Goal: Subscribe to service/newsletter

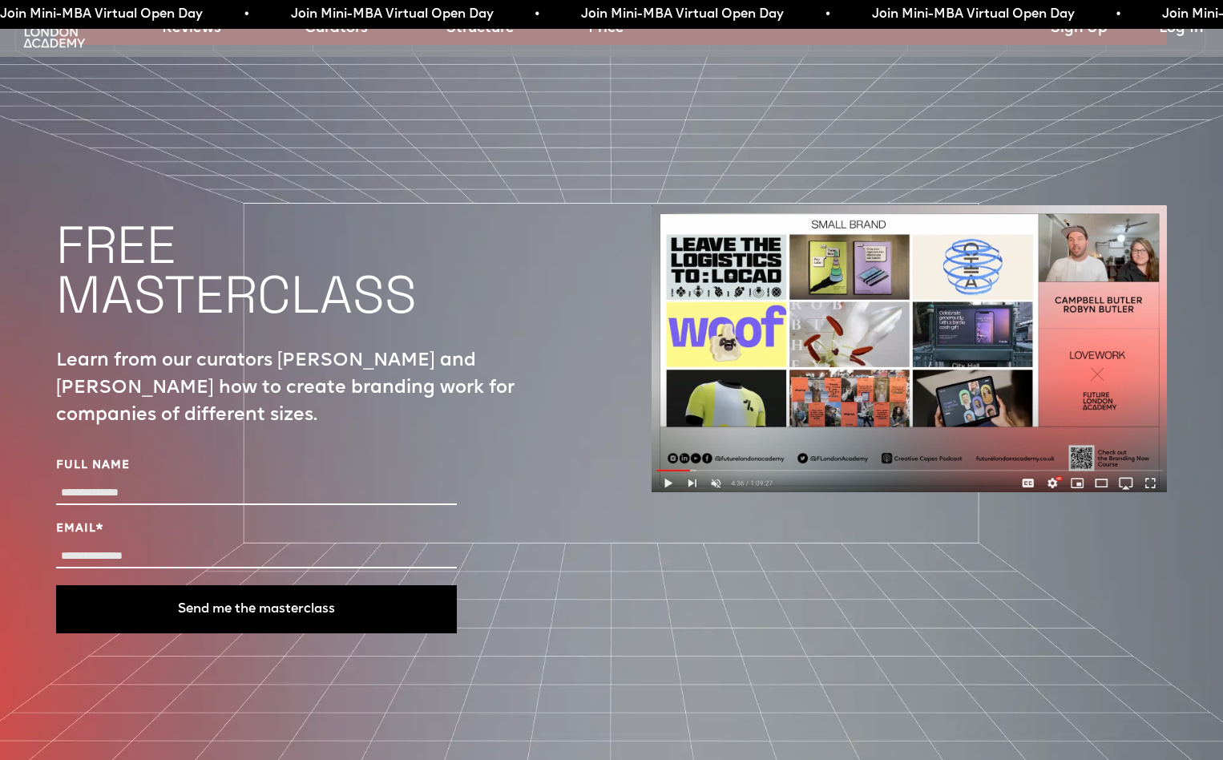
scroll to position [5600, 0]
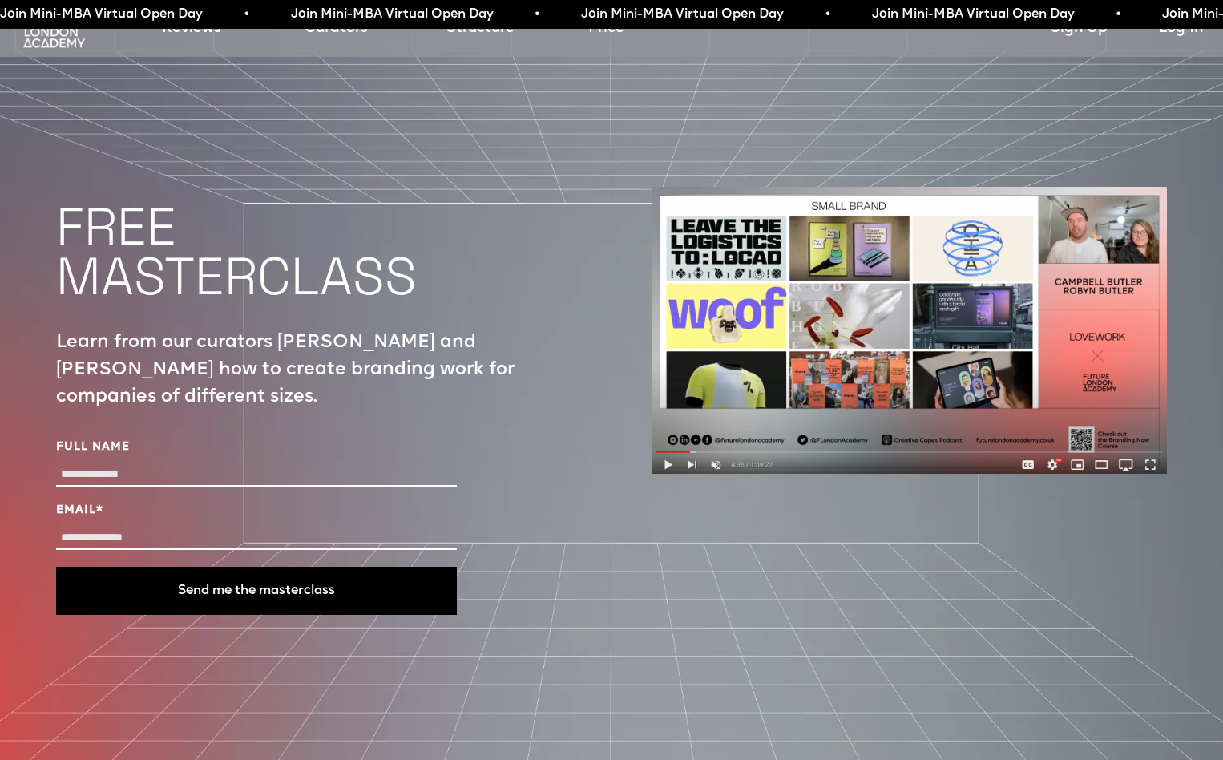
click at [250, 463] on input "Full Name" at bounding box center [256, 474] width 401 height 23
type input "*"
type input "**********"
click at [206, 526] on input "Email *" at bounding box center [256, 537] width 401 height 23
click at [182, 526] on input "**********" at bounding box center [256, 537] width 401 height 23
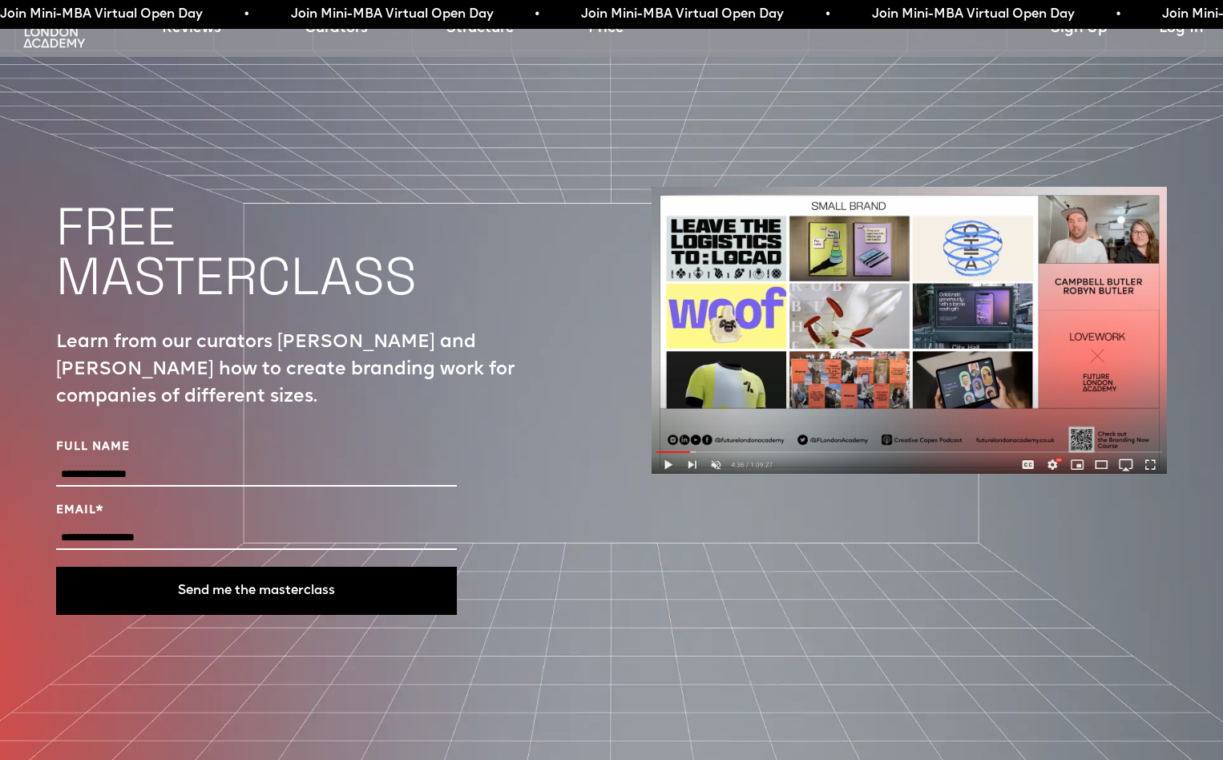
click at [182, 526] on input "**********" at bounding box center [256, 537] width 401 height 23
type input "**********"
click at [256, 566] on button "Send me the masterclass" at bounding box center [256, 590] width 401 height 48
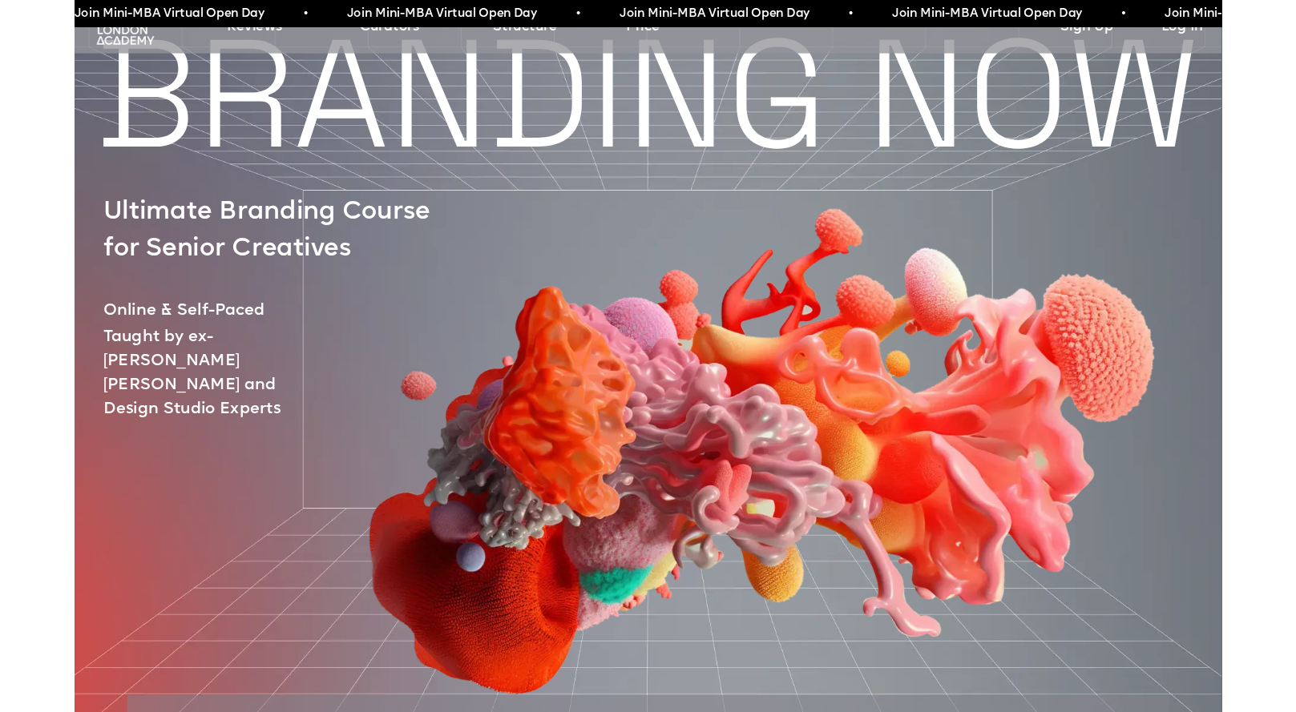
scroll to position [0, 0]
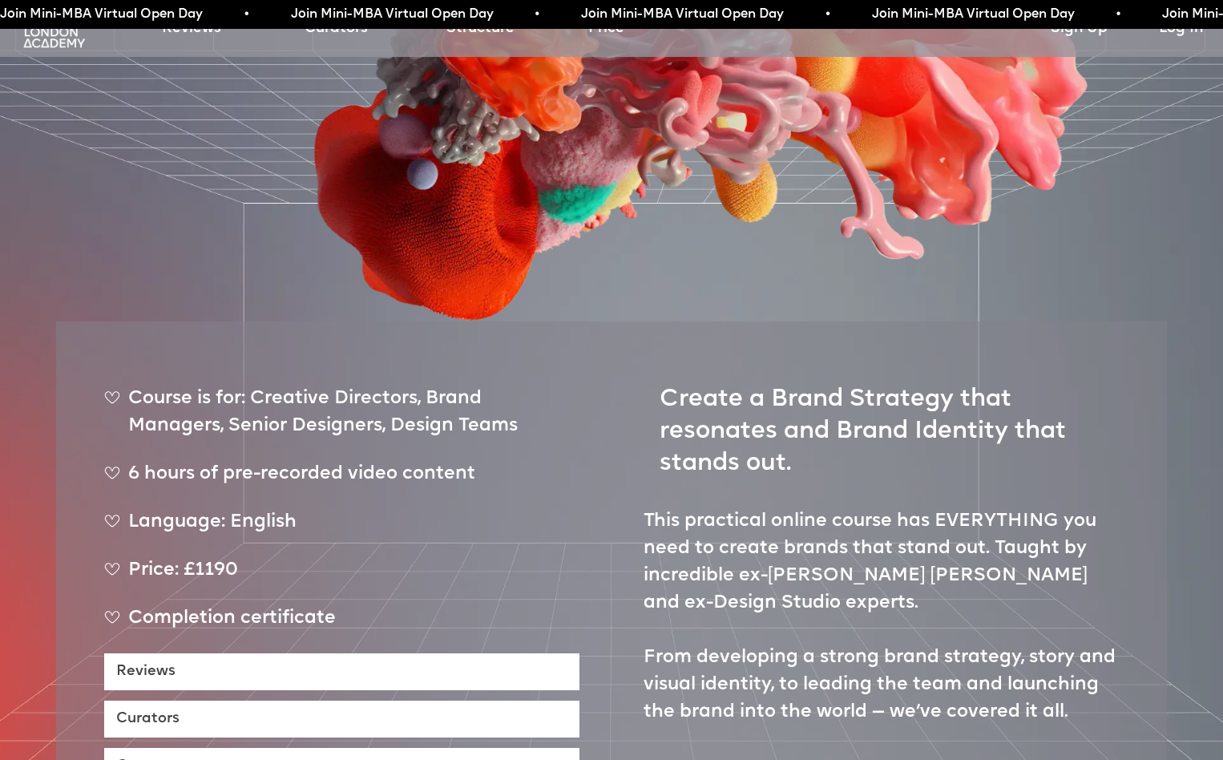
scroll to position [234, 0]
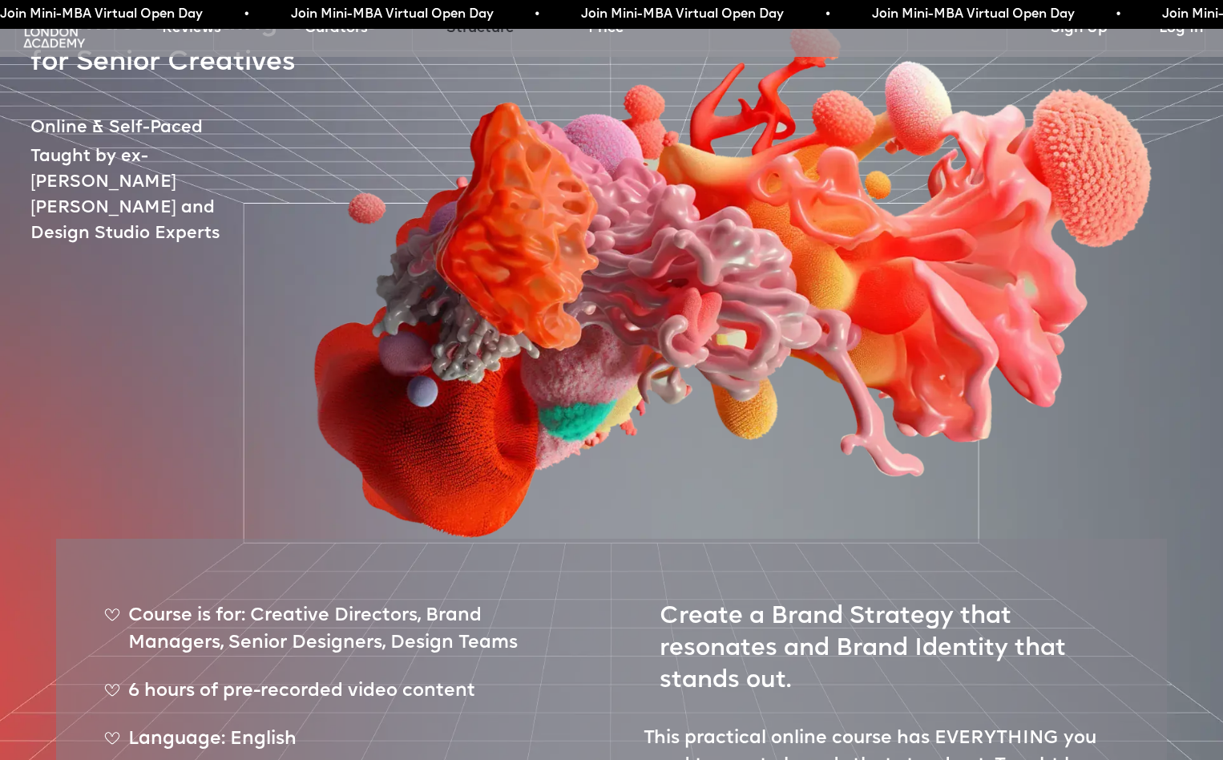
click at [491, 34] on link "Structure" at bounding box center [480, 29] width 68 height 22
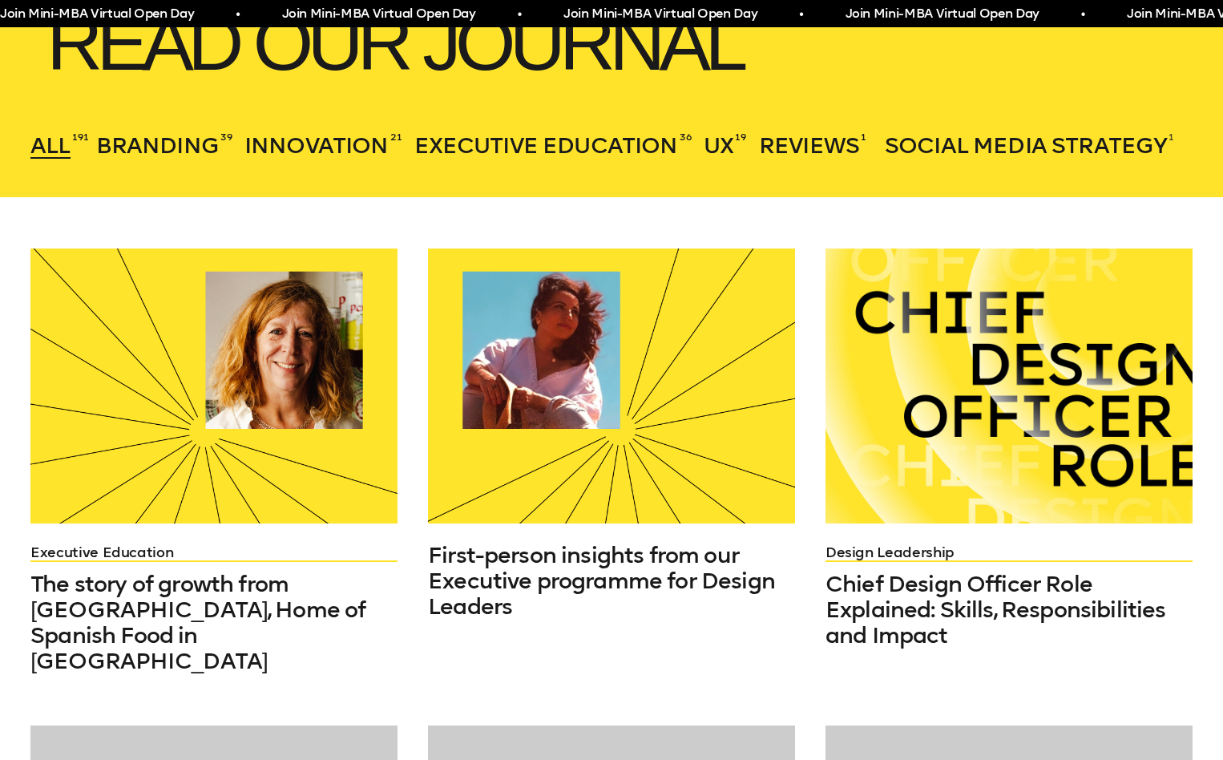
scroll to position [313, 0]
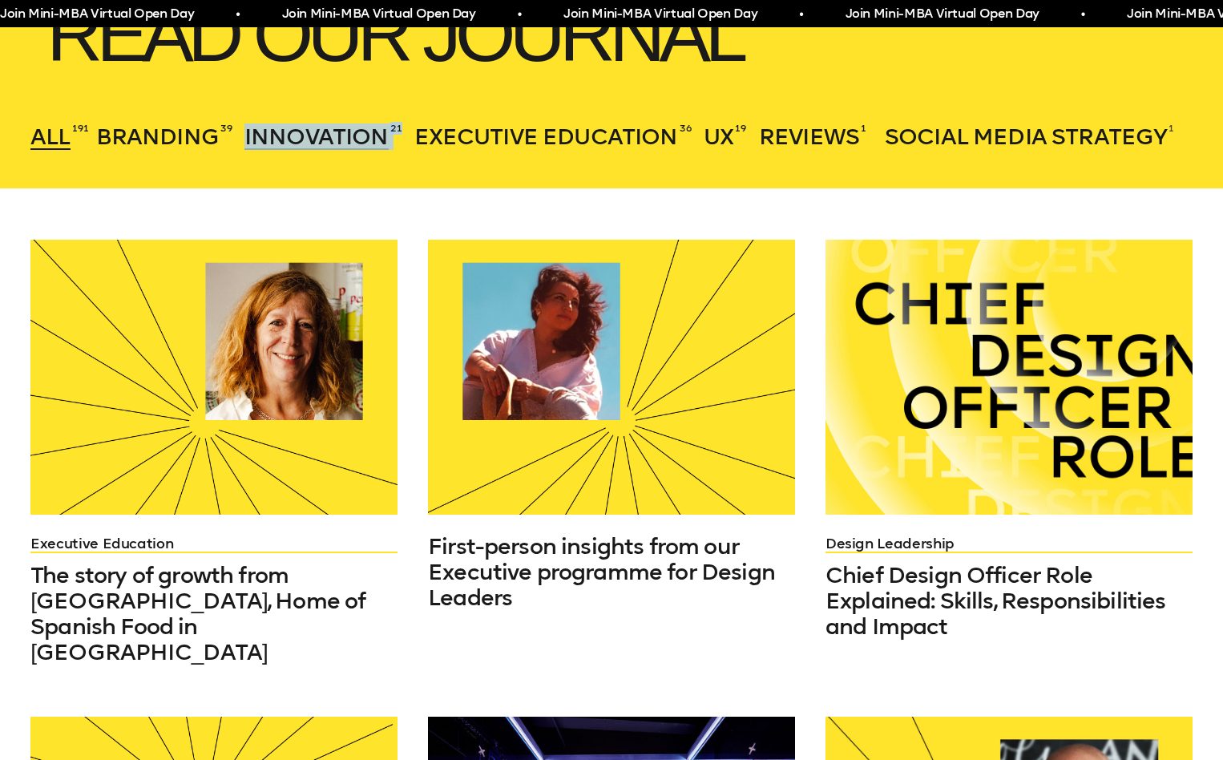
click at [308, 138] on span "Innovation" at bounding box center [316, 136] width 144 height 26
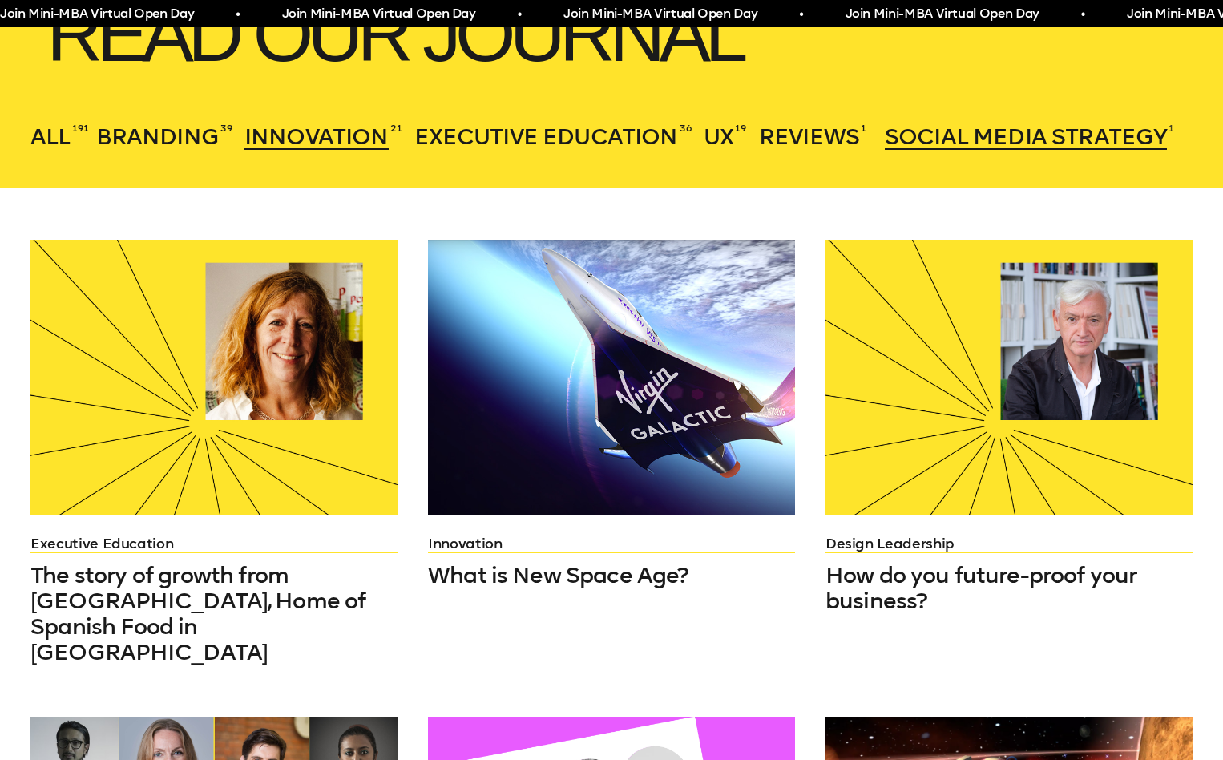
click at [979, 141] on span "Social Media Strategy" at bounding box center [1026, 136] width 282 height 26
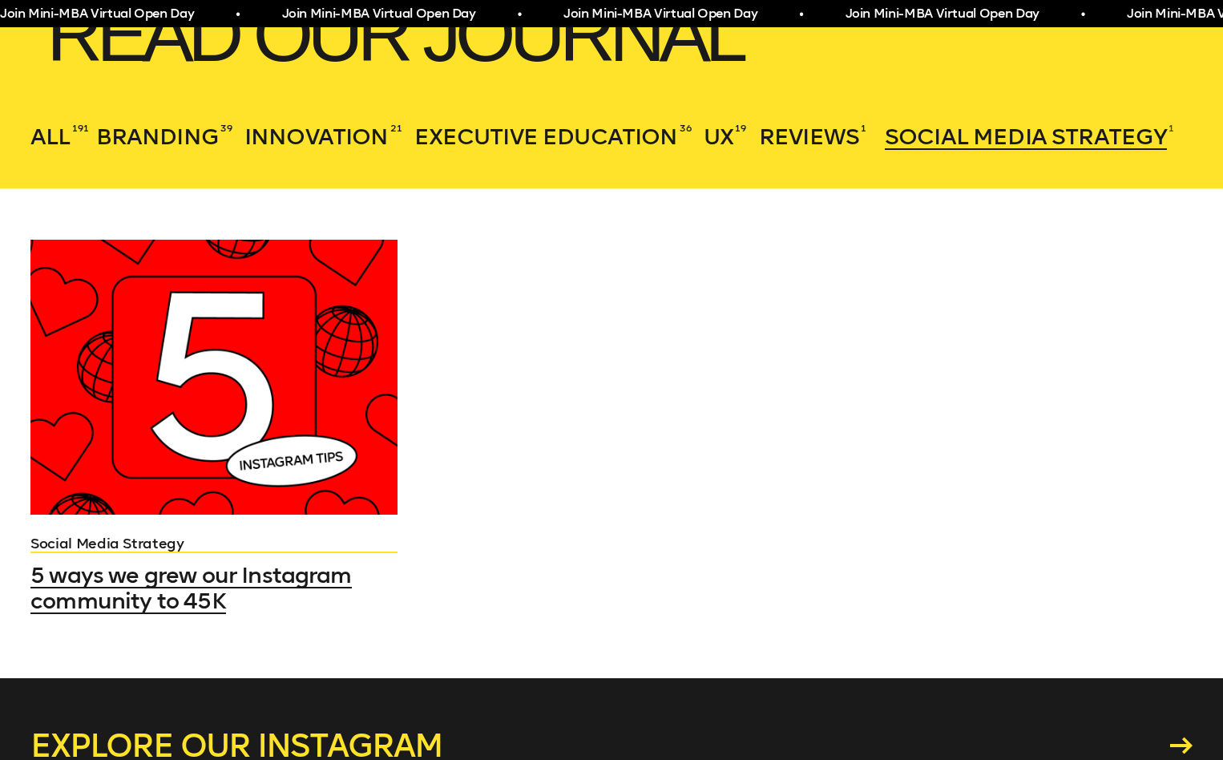
click at [276, 349] on div at bounding box center [213, 377] width 367 height 275
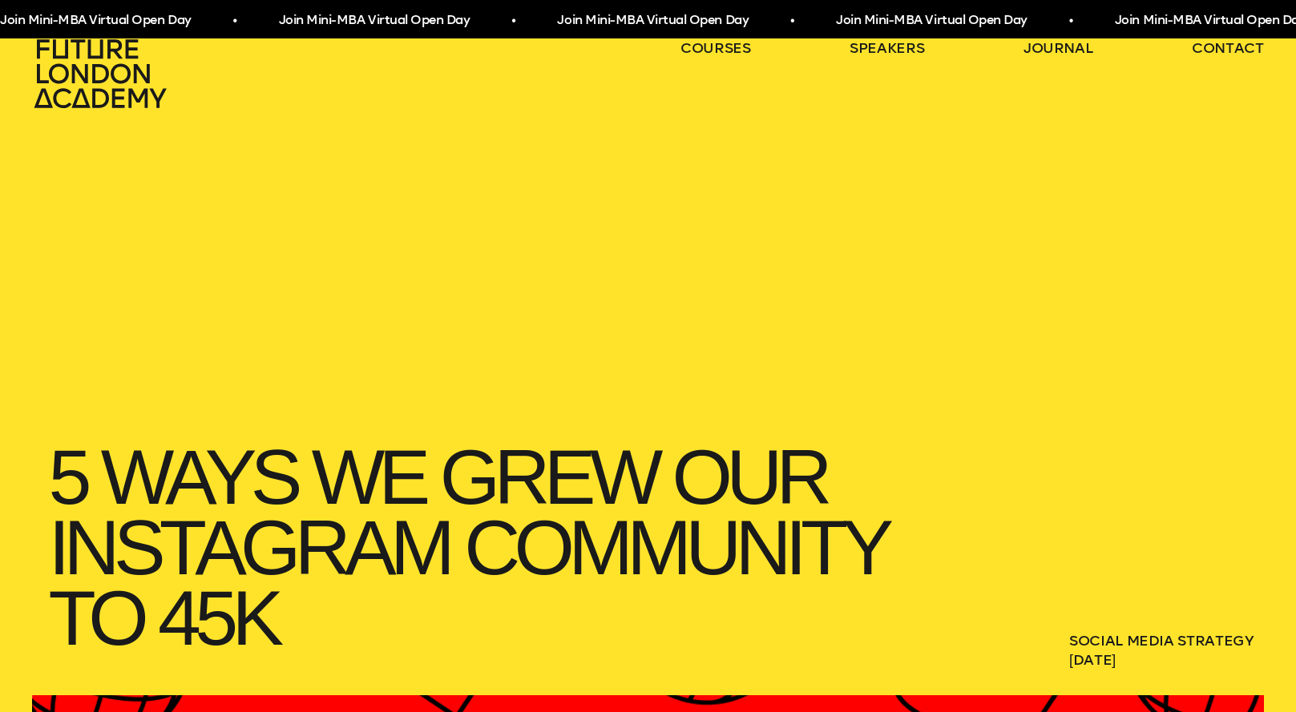
click at [71, 87] on icon at bounding box center [102, 73] width 141 height 71
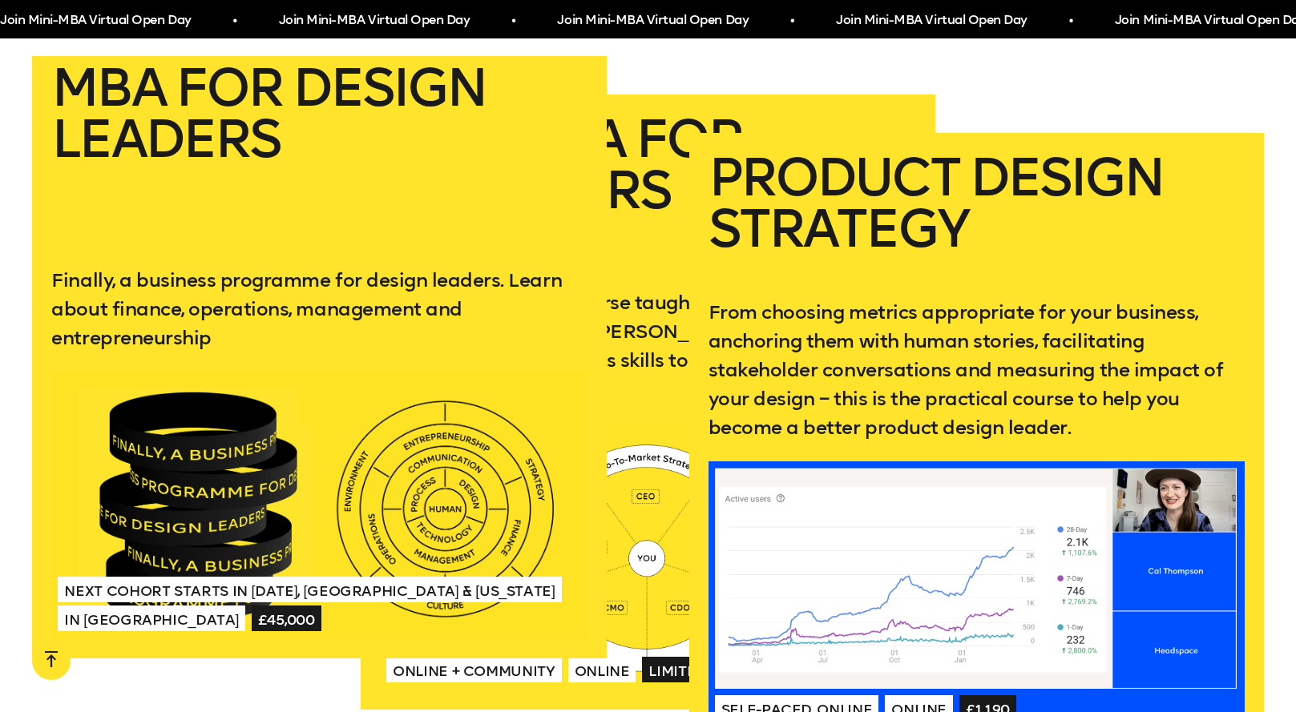
scroll to position [3061, 0]
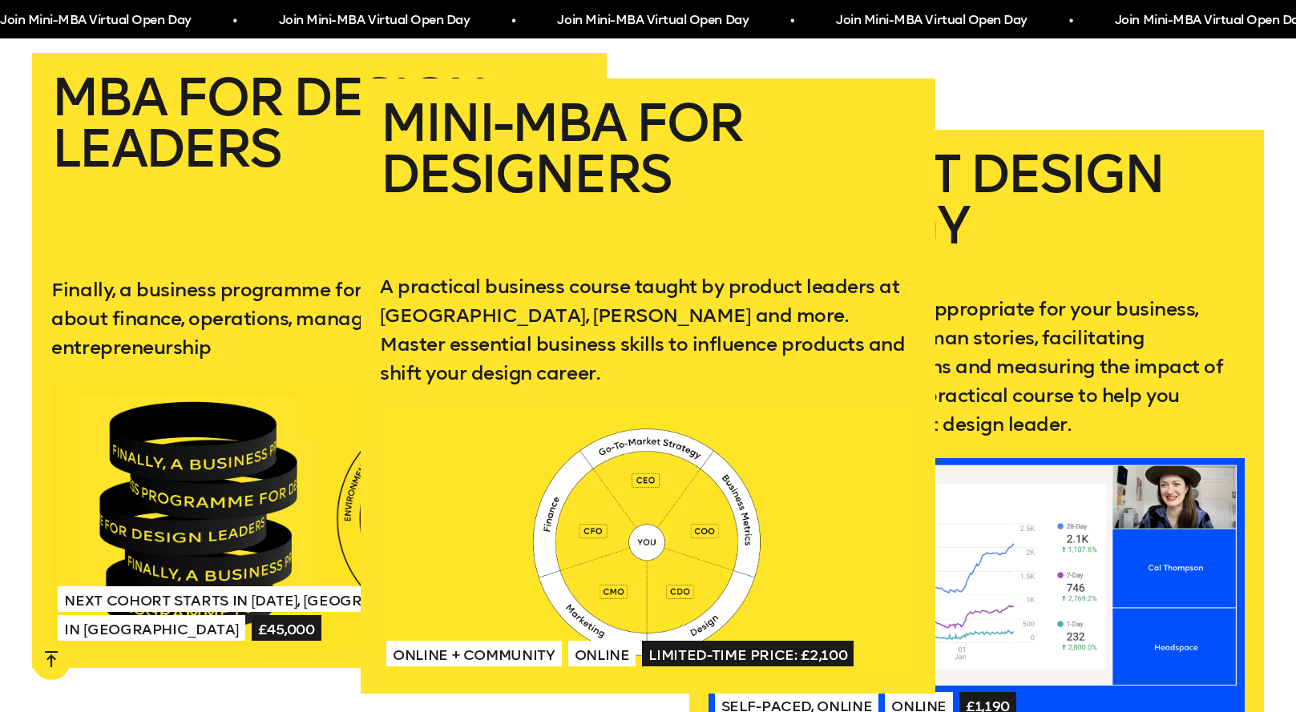
click at [611, 657] on span "Online" at bounding box center [602, 654] width 68 height 26
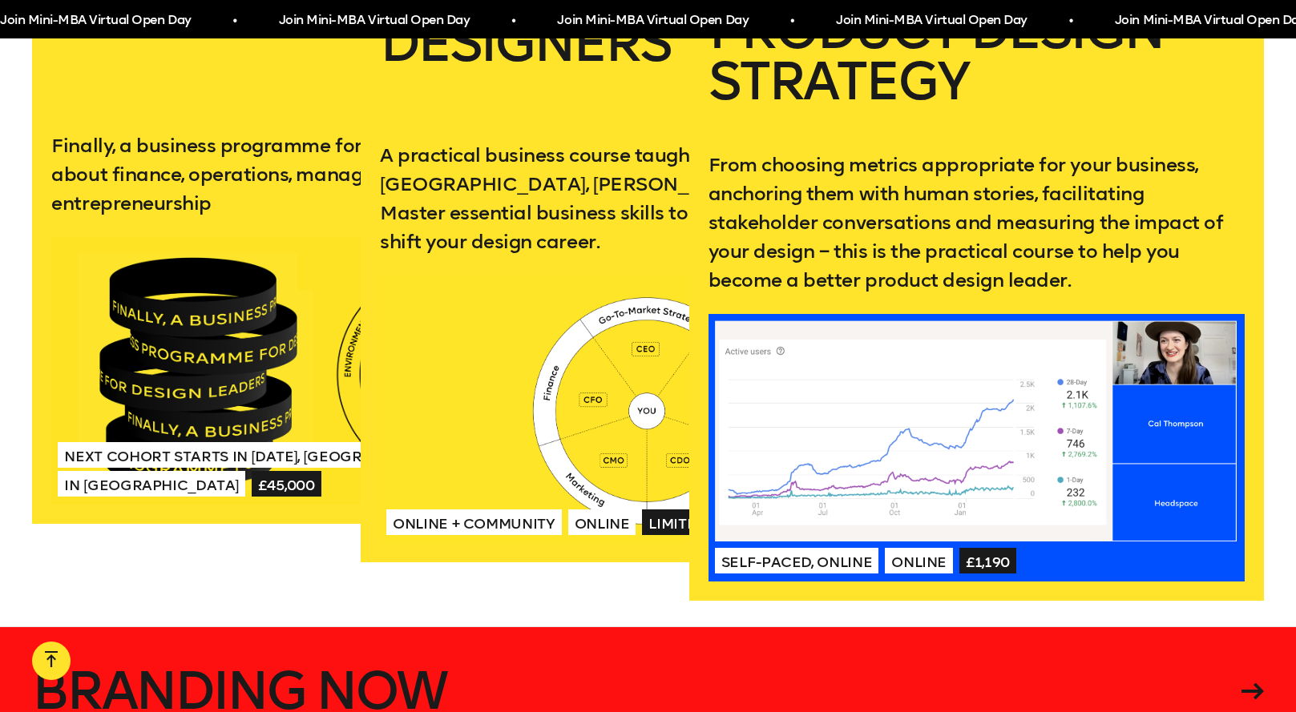
scroll to position [3106, 0]
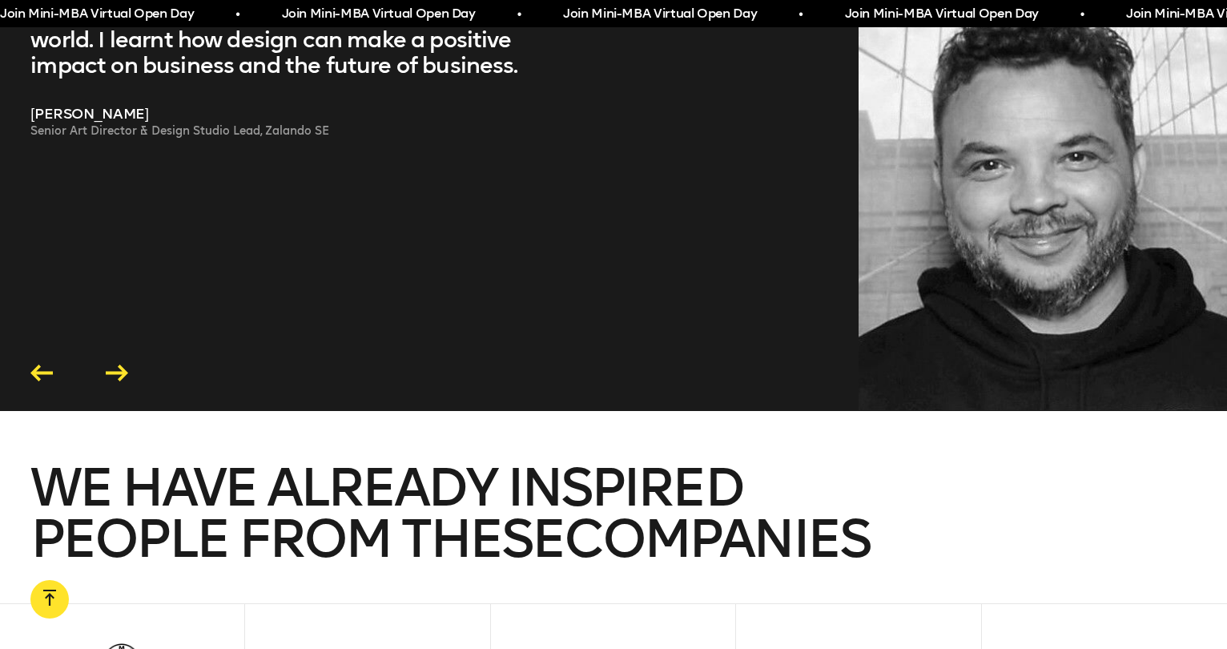
scroll to position [2960, 0]
